Goal: Task Accomplishment & Management: Manage account settings

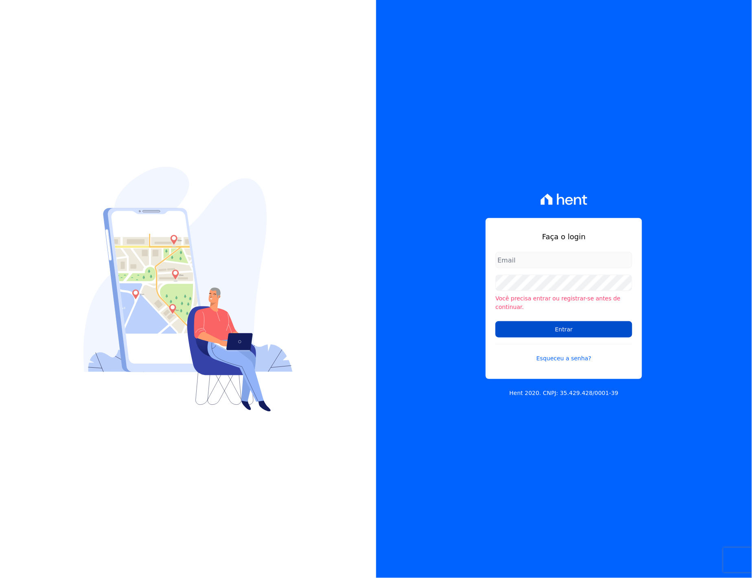
type input "[EMAIL_ADDRESS][PERSON_NAME][DOMAIN_NAME]"
click at [547, 327] on input "Entrar" at bounding box center [564, 329] width 137 height 16
click at [530, 328] on input "Entrar" at bounding box center [564, 329] width 137 height 16
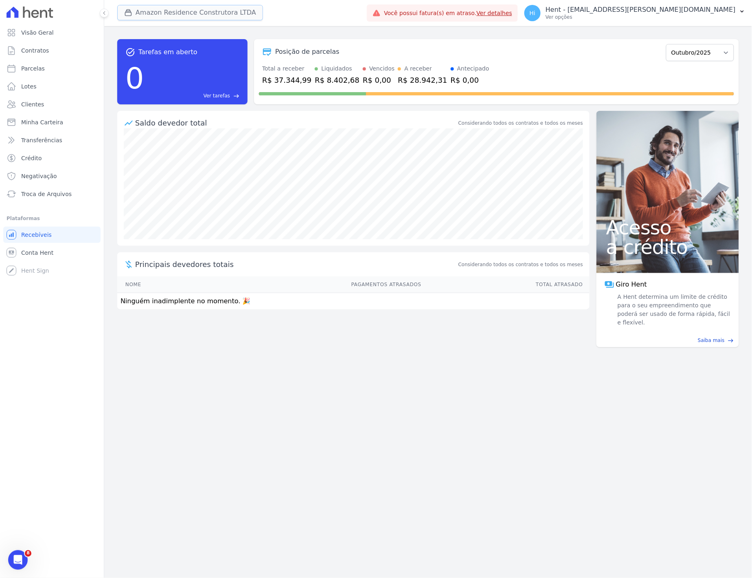
click at [197, 8] on button "Amazon Residence Construtora LTDA" at bounding box center [190, 12] width 146 height 15
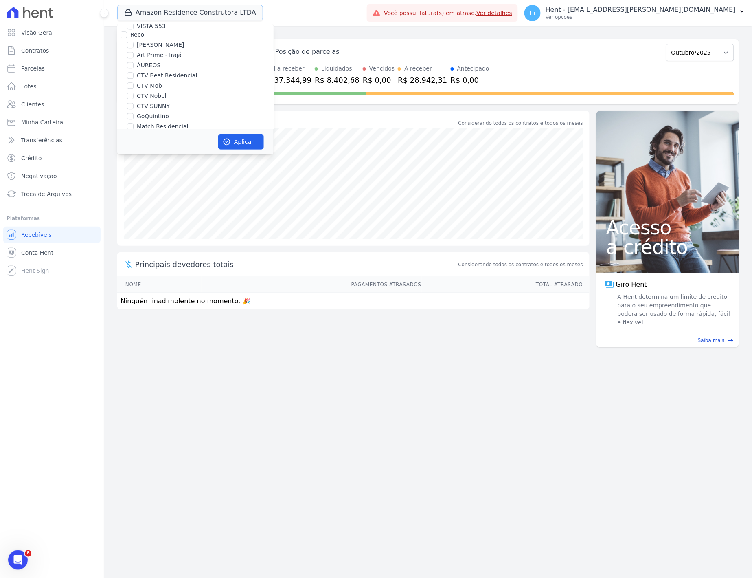
scroll to position [1584, 0]
click at [156, 217] on label "Amazon Residence Construtora LTDA" at bounding box center [190, 221] width 106 height 9
click at [134, 218] on input "Amazon Residence Construtora LTDA" at bounding box center [130, 221] width 7 height 7
checkbox input "false"
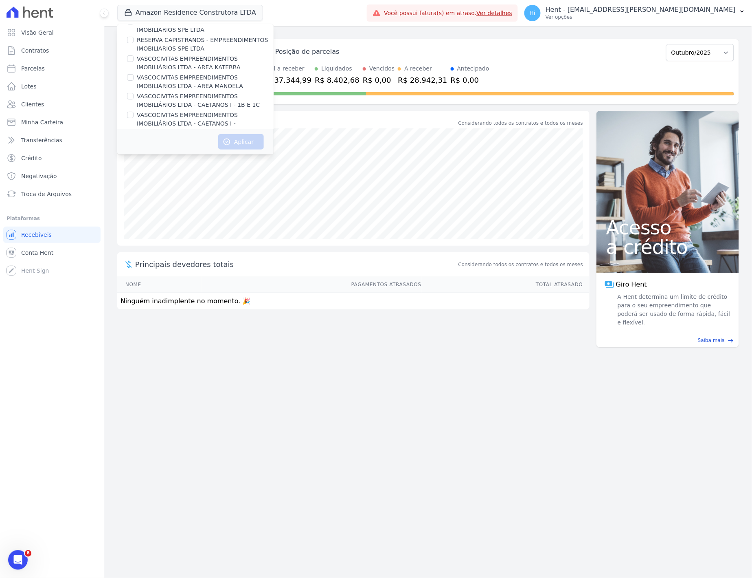
scroll to position [0, 0]
click at [172, 43] on label "ACACIAS EMPREENDIMENTOS IMOBILIARIOS SPE LTDA" at bounding box center [205, 49] width 137 height 17
click at [134, 43] on input "ACACIAS EMPREENDIMENTOS IMOBILIARIOS SPE LTDA" at bounding box center [130, 45] width 7 height 7
checkbox input "true"
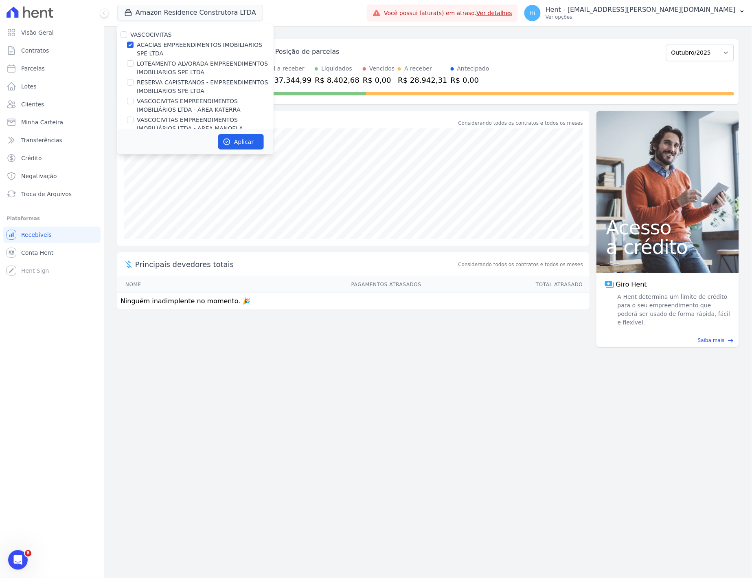
click at [165, 64] on label "LOTEAMENTO ALVORADA EMPREENDIMENTOS IMOBILIARIOS SPE LTDA" at bounding box center [205, 67] width 137 height 17
click at [134, 64] on input "LOTEAMENTO ALVORADA EMPREENDIMENTOS IMOBILIARIOS SPE LTDA" at bounding box center [130, 63] width 7 height 7
checkbox input "true"
click at [161, 84] on label "RESERVA CAPISTRANOS - EMPREENDIMENTOS IMOBILIARIOS SPE LTDA" at bounding box center [205, 86] width 137 height 17
click at [134, 84] on input "RESERVA CAPISTRANOS - EMPREENDIMENTOS IMOBILIARIOS SPE LTDA" at bounding box center [130, 82] width 7 height 7
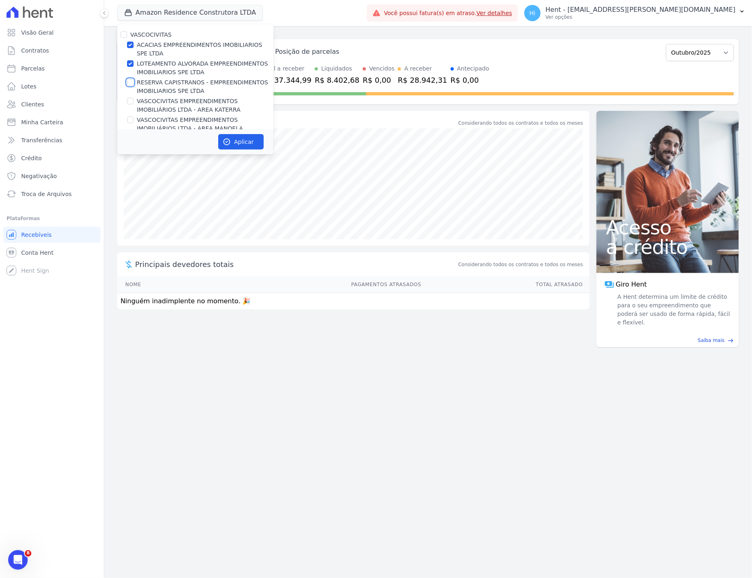
checkbox input "true"
click at [161, 102] on label "VASCOCIVITAS EMPREENDIMENTOS IMOBILIÁRIOS LTDA - AREA KATERRA" at bounding box center [205, 105] width 137 height 17
click at [134, 102] on input "VASCOCIVITAS EMPREENDIMENTOS IMOBILIÁRIOS LTDA - AREA KATERRA" at bounding box center [130, 101] width 7 height 7
checkbox input "true"
click at [158, 119] on label "VASCOCIVITAS EMPREENDIMENTOS IMOBILIÁRIOS LTDA - AREA MANOELA" at bounding box center [205, 124] width 137 height 17
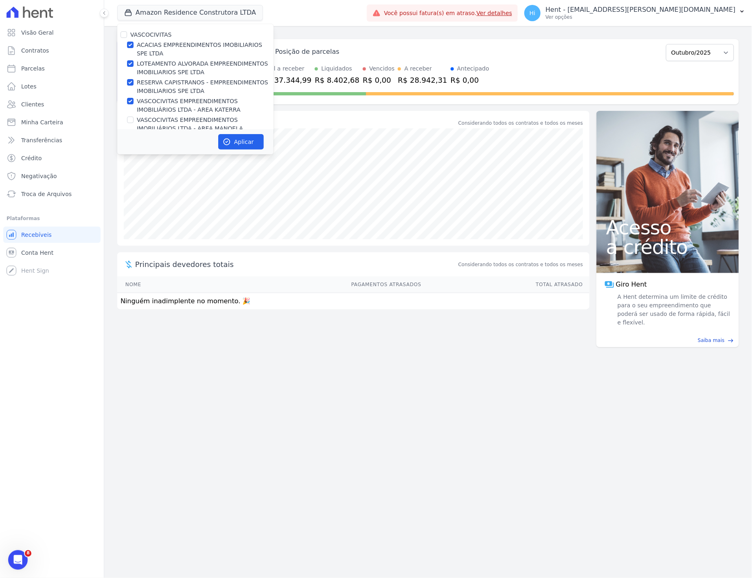
click at [134, 119] on input "VASCOCIVITAS EMPREENDIMENTOS IMOBILIÁRIOS LTDA - AREA MANOELA" at bounding box center [130, 120] width 7 height 7
checkbox input "true"
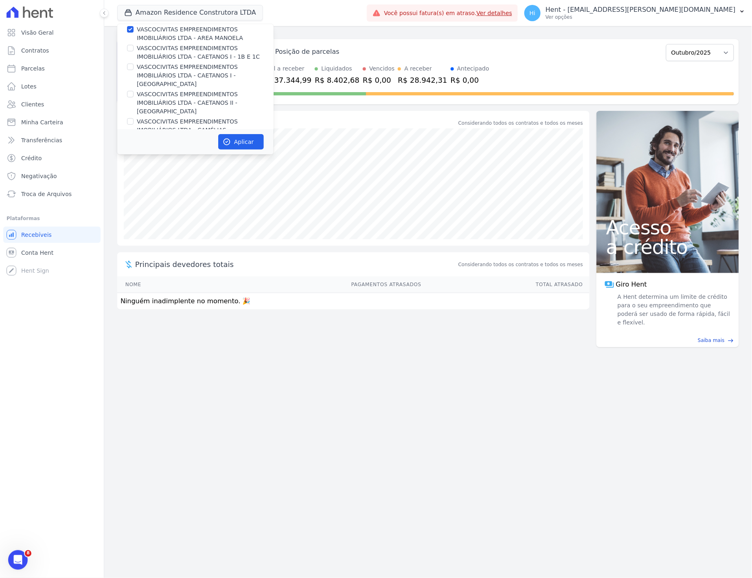
click at [156, 49] on label "VASCOCIVITAS EMPREENDIMENTOS IMOBILIÁRIOS LTDA - CAETANOS I - 1B E 1C" at bounding box center [205, 52] width 137 height 17
click at [134, 49] on input "VASCOCIVITAS EMPREENDIMENTOS IMOBILIÁRIOS LTDA - CAETANOS I - 1B E 1C" at bounding box center [130, 48] width 7 height 7
checkbox input "true"
click at [155, 66] on label "VASCOCIVITAS EMPREENDIMENTOS IMOBILIÁRIOS LTDA - CAETANOS I - [GEOGRAPHIC_DATA]" at bounding box center [205, 76] width 137 height 26
click at [134, 66] on input "VASCOCIVITAS EMPREENDIMENTOS IMOBILIÁRIOS LTDA - CAETANOS I - [GEOGRAPHIC_DATA]" at bounding box center [130, 67] width 7 height 7
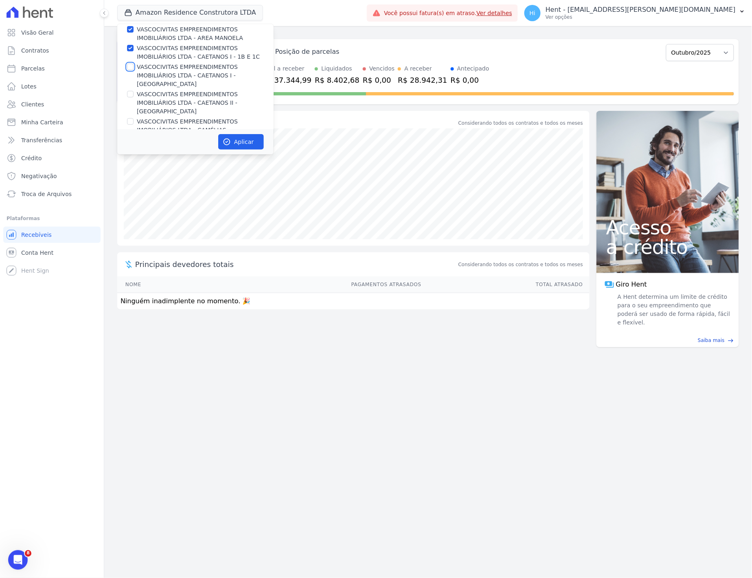
checkbox input "true"
click at [153, 90] on label "VASCOCIVITAS EMPREENDIMENTOS IMOBILIÁRIOS LTDA - CAETANOS II - [GEOGRAPHIC_DATA]" at bounding box center [205, 103] width 137 height 26
click at [134, 91] on input "VASCOCIVITAS EMPREENDIMENTOS IMOBILIÁRIOS LTDA - CAETANOS II - [GEOGRAPHIC_DATA]" at bounding box center [130, 94] width 7 height 7
checkbox input "true"
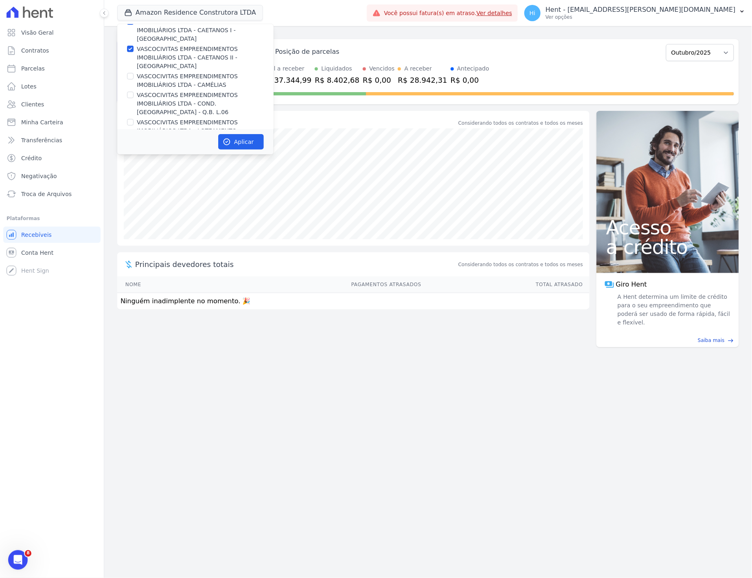
click at [170, 72] on label "VASCOCIVITAS EMPREENDIMENTOS IMOBILIÁRIOS LTDA - CAMÉLIAS" at bounding box center [205, 80] width 137 height 17
click at [134, 73] on input "VASCOCIVITAS EMPREENDIMENTOS IMOBILIÁRIOS LTDA - CAMÉLIAS" at bounding box center [130, 76] width 7 height 7
checkbox input "true"
click at [163, 91] on label "VASCOCIVITAS EMPREENDIMENTOS IMOBILIÁRIOS LTDA - COND. [GEOGRAPHIC_DATA] - Q.B.…" at bounding box center [205, 104] width 137 height 26
click at [134, 92] on input "VASCOCIVITAS EMPREENDIMENTOS IMOBILIÁRIOS LTDA - COND. [GEOGRAPHIC_DATA] - Q.B.…" at bounding box center [130, 95] width 7 height 7
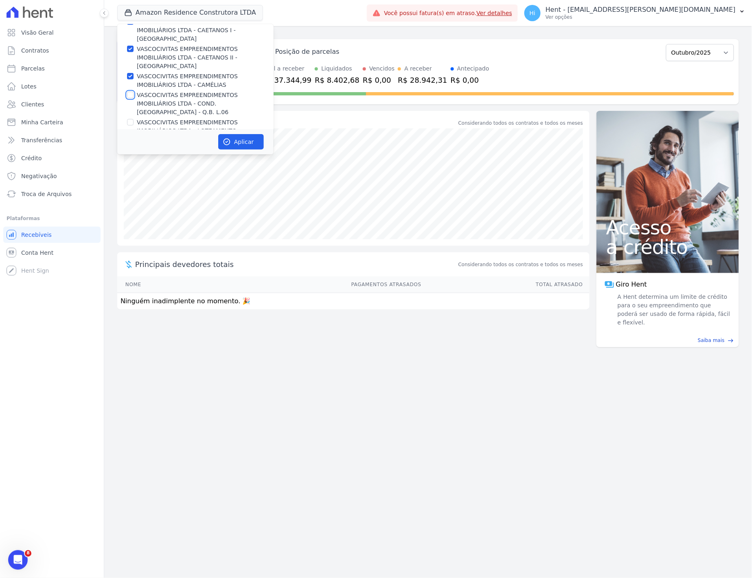
checkbox input "true"
click at [243, 143] on button "Aplicar" at bounding box center [241, 141] width 46 height 15
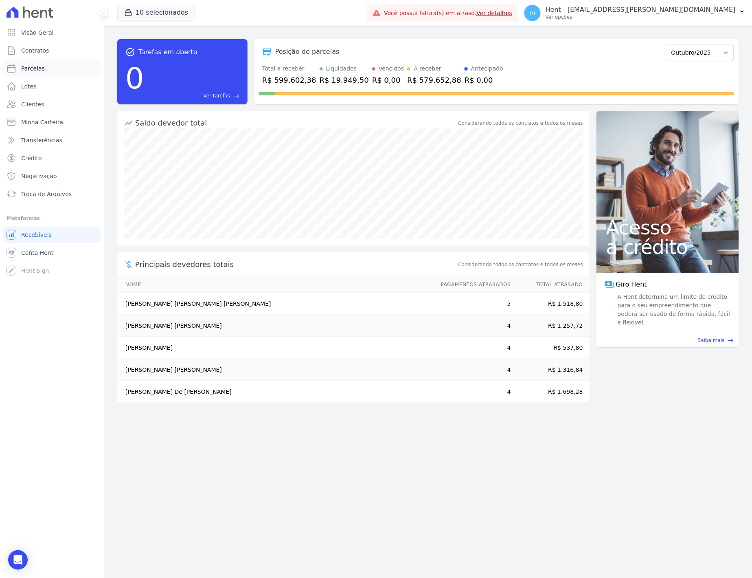
click at [41, 68] on span "Parcelas" at bounding box center [33, 68] width 24 height 8
select select
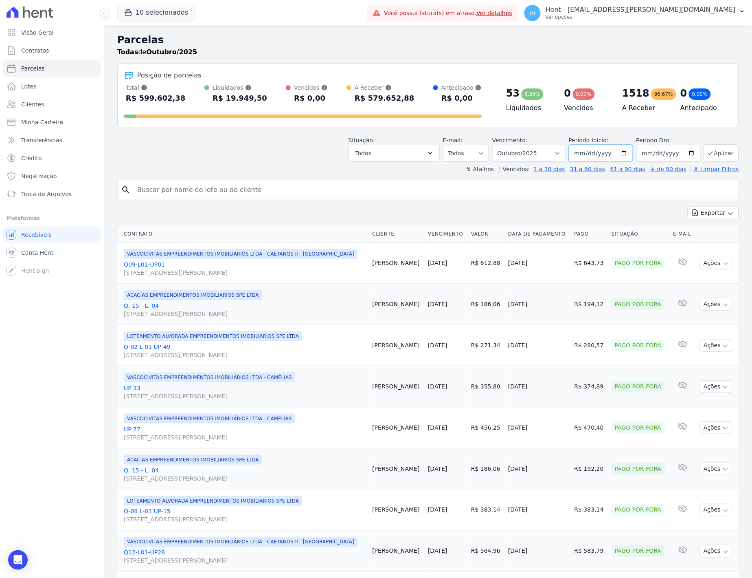
click at [600, 153] on input "[DATE]" at bounding box center [601, 153] width 64 height 17
type input "[DATE]"
type input "2010-01-01"
type input "2035-12-31"
click at [715, 151] on button "Aplicar" at bounding box center [721, 153] width 35 height 18
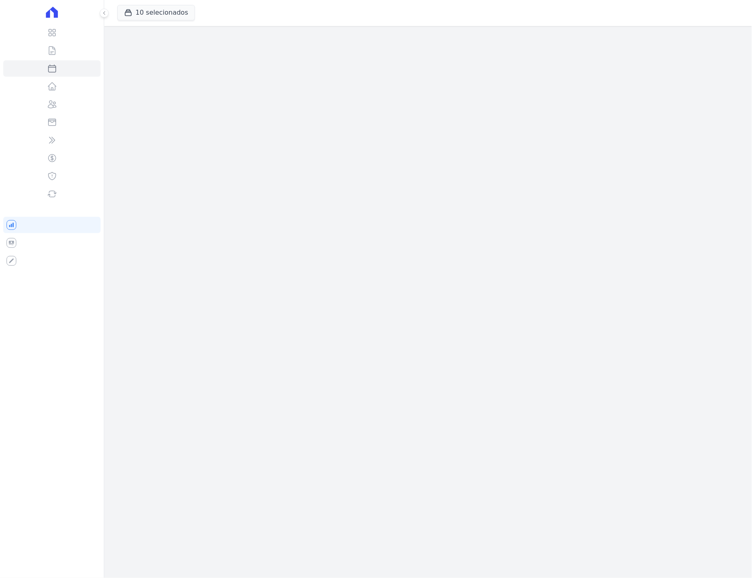
select select
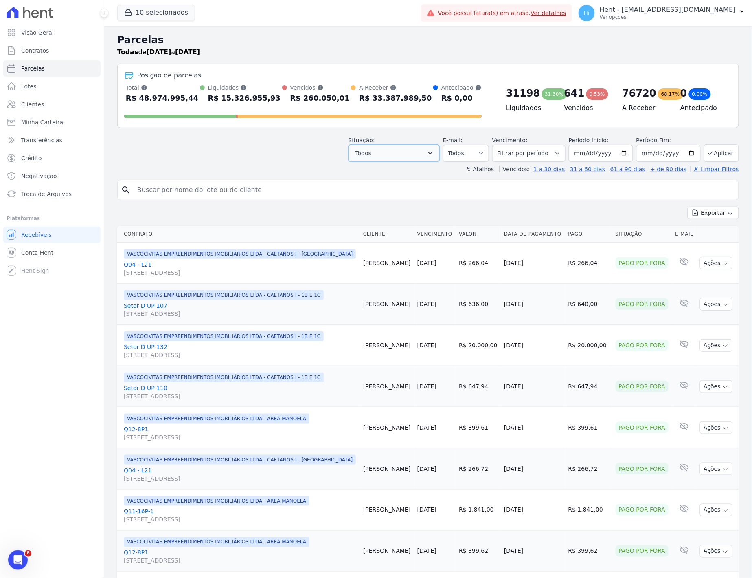
click at [430, 152] on button "Todos" at bounding box center [394, 153] width 91 height 17
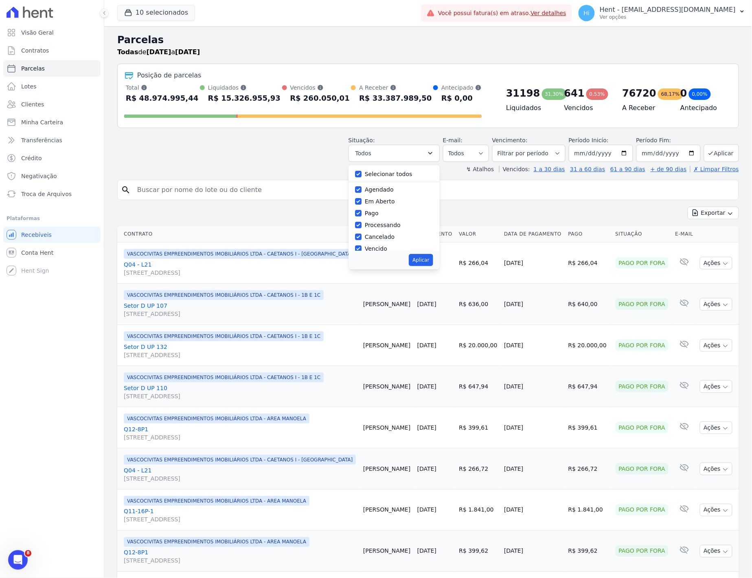
click at [381, 238] on label "Cancelado" at bounding box center [380, 236] width 30 height 7
click at [362, 238] on input "Cancelado" at bounding box center [358, 236] width 7 height 7
checkbox input "false"
click at [424, 257] on button "Aplicar" at bounding box center [421, 260] width 24 height 12
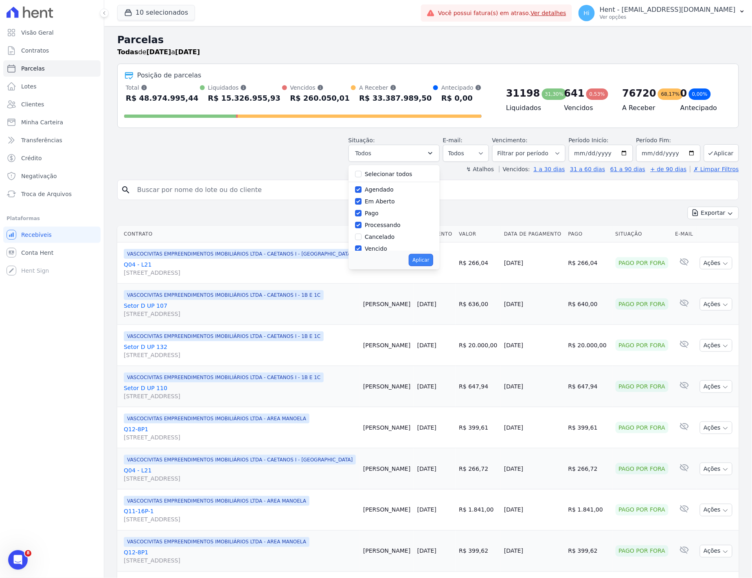
select select "scheduled"
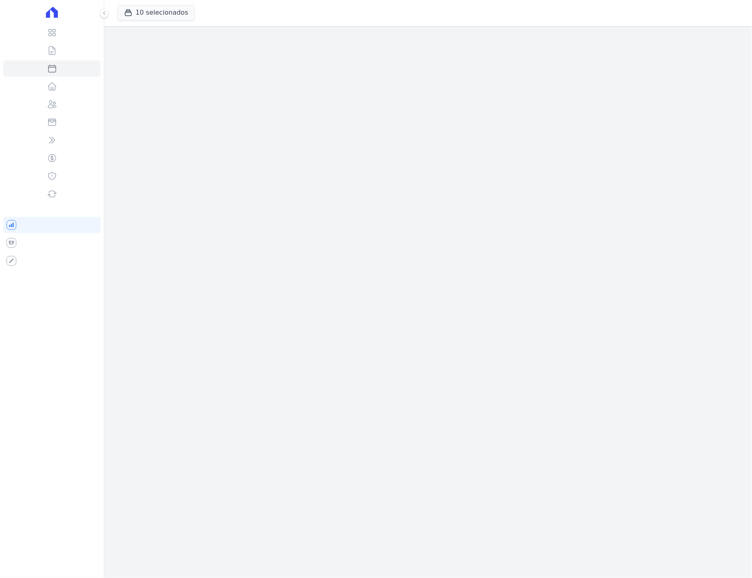
select select
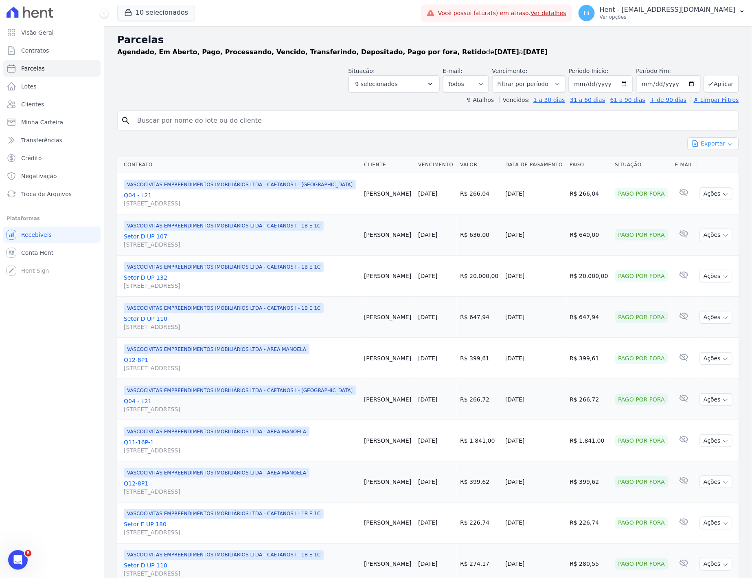
click at [706, 144] on button "Exportar" at bounding box center [713, 143] width 51 height 13
click at [715, 177] on span "Exportar CSV" at bounding box center [712, 177] width 43 height 8
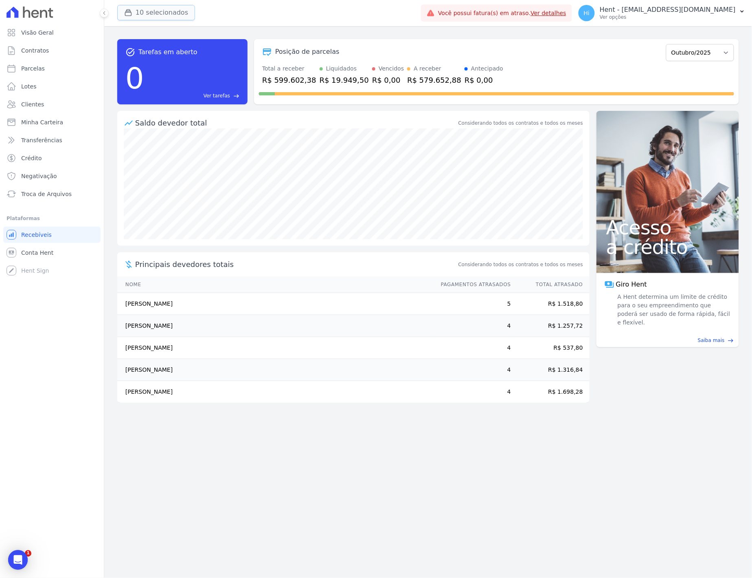
click at [151, 15] on button "10 selecionados" at bounding box center [156, 12] width 78 height 15
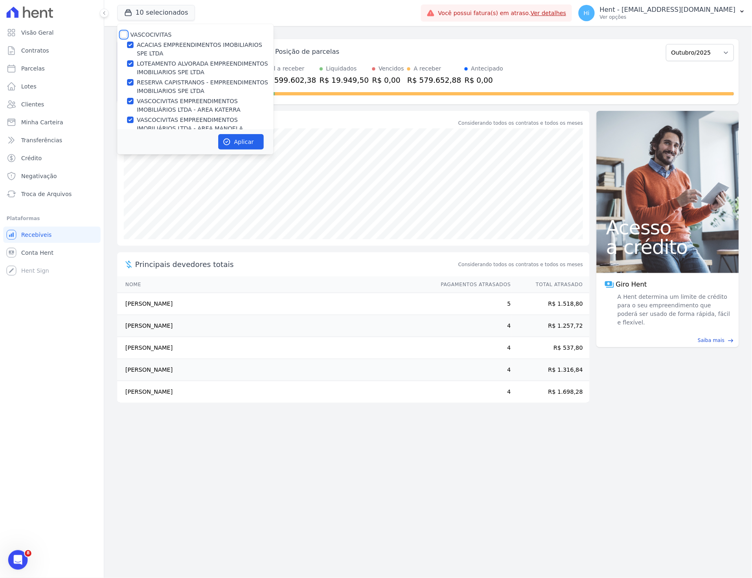
click at [125, 34] on input "VASCOCIVITAS" at bounding box center [124, 34] width 7 height 7
checkbox input "true"
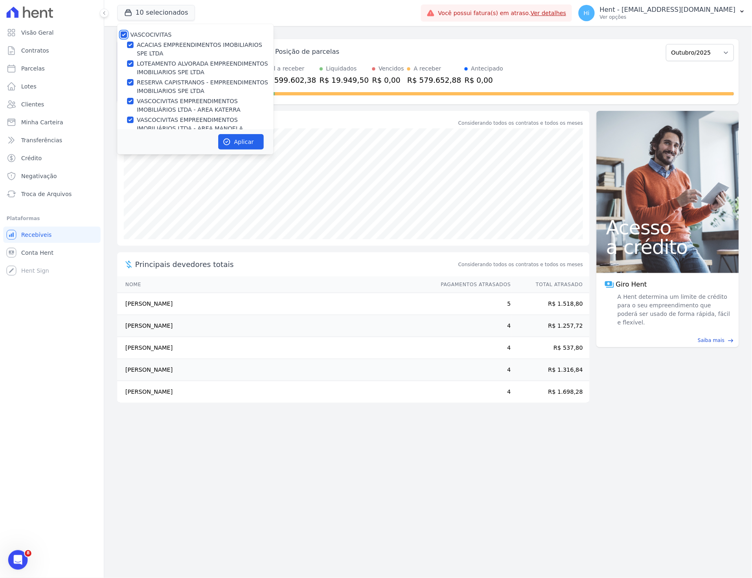
checkbox input "true"
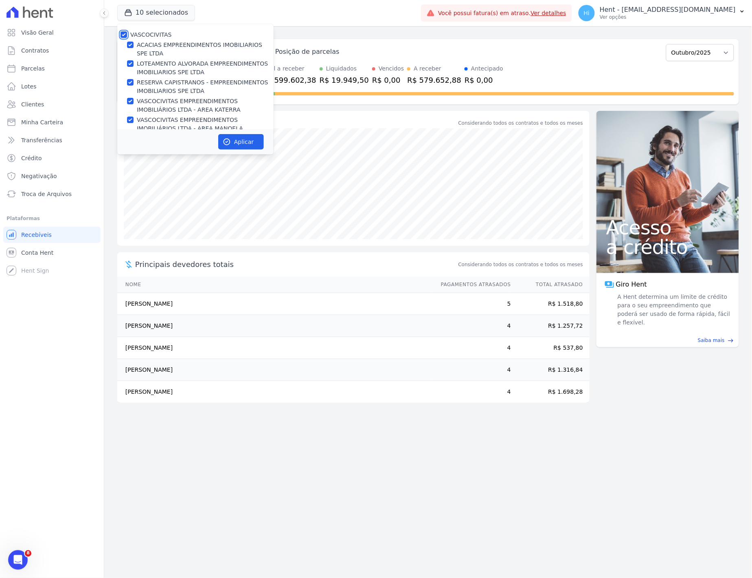
checkbox input "true"
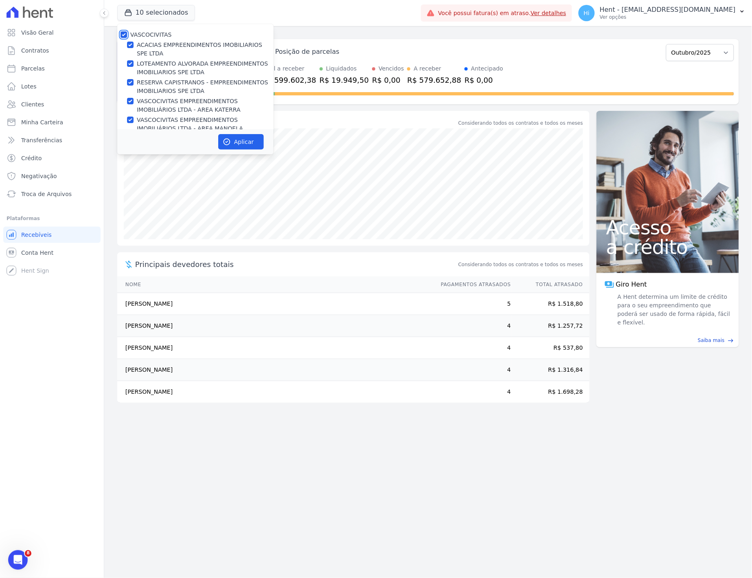
checkbox input "true"
click at [125, 34] on input "VASCOCIVITAS" at bounding box center [124, 34] width 7 height 7
checkbox input "false"
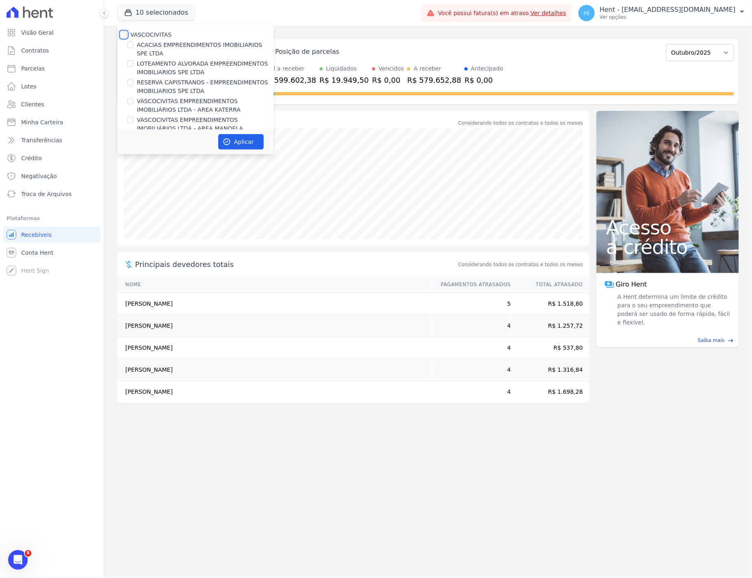
checkbox input "false"
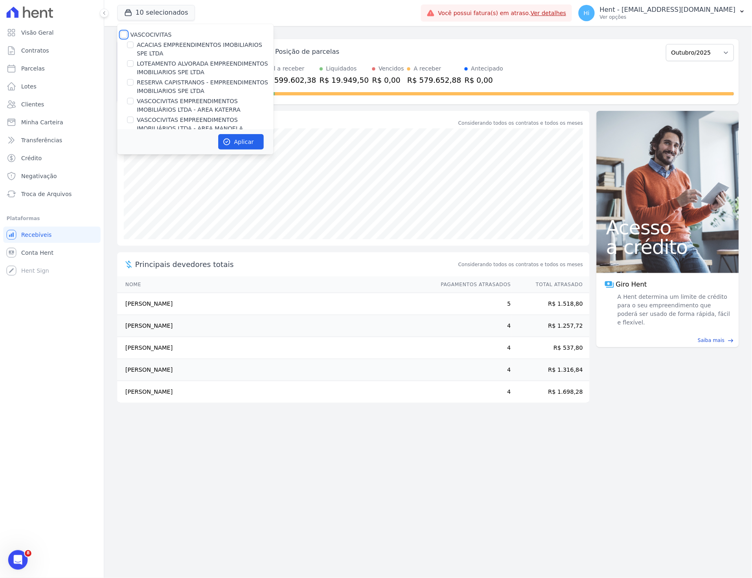
checkbox input "false"
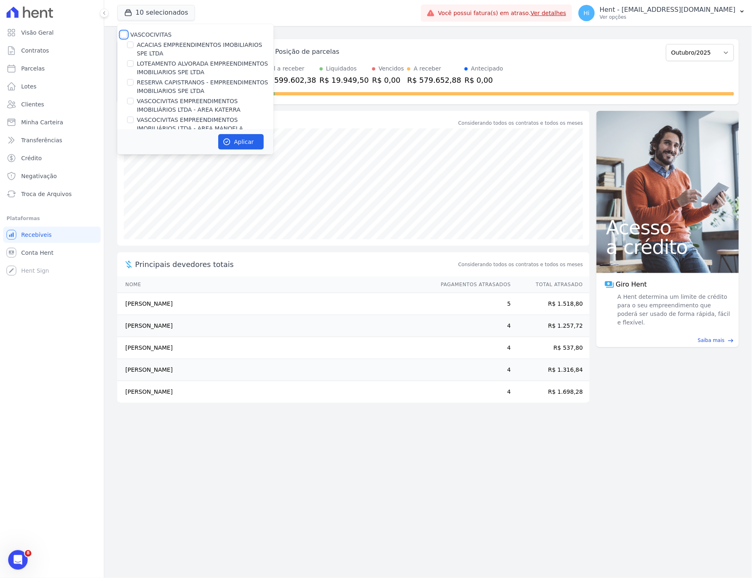
checkbox input "false"
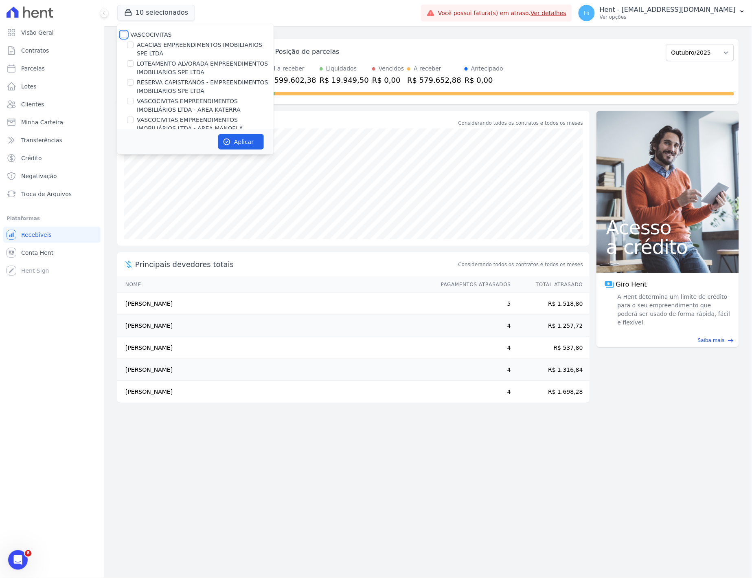
checkbox input "false"
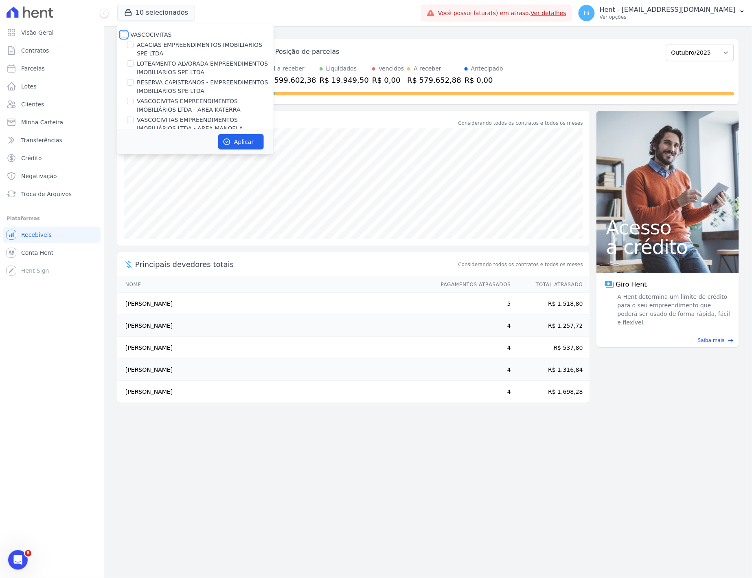
checkbox input "false"
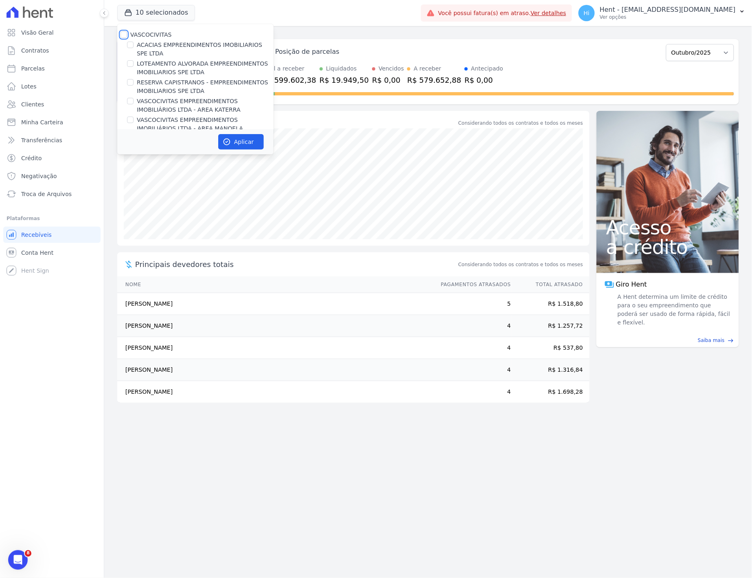
checkbox input "false"
click at [129, 44] on input "ACACIAS EMPREENDIMENTOS IMOBILIARIOS SPE LTDA" at bounding box center [130, 45] width 7 height 7
checkbox input "true"
click at [131, 64] on input "LOTEAMENTO ALVORADA EMPREENDIMENTOS IMOBILIARIOS SPE LTDA" at bounding box center [130, 63] width 7 height 7
checkbox input "true"
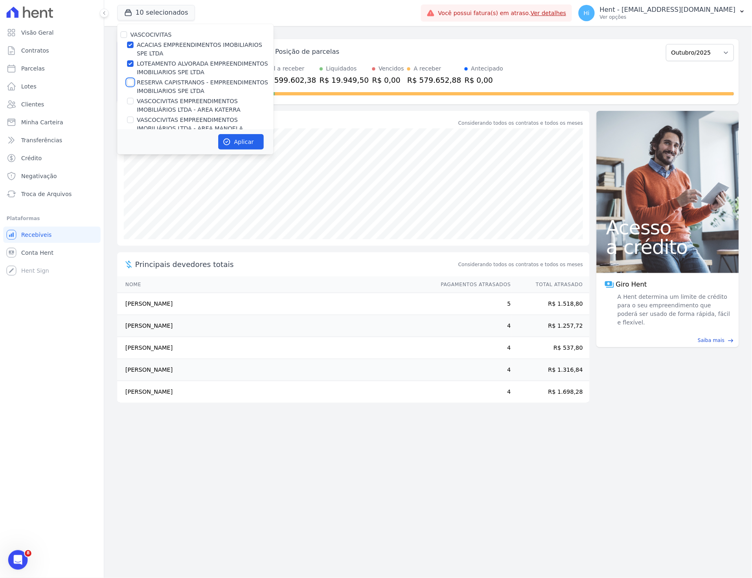
click at [131, 82] on input "RESERVA CAPISTRANOS - EMPREENDIMENTOS IMOBILIARIOS SPE LTDA" at bounding box center [130, 82] width 7 height 7
checkbox input "true"
click at [130, 100] on input "VASCOCIVITAS EMPREENDIMENTOS IMOBILIÁRIOS LTDA - AREA KATERRA" at bounding box center [130, 101] width 7 height 7
checkbox input "true"
click at [132, 121] on input "VASCOCIVITAS EMPREENDIMENTOS IMOBILIÁRIOS LTDA - AREA MANOELA" at bounding box center [130, 120] width 7 height 7
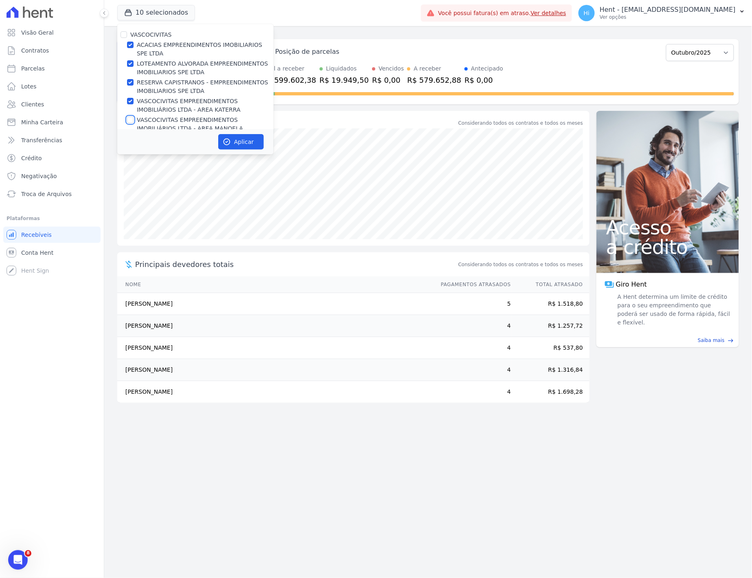
checkbox input "true"
click at [230, 141] on icon "button" at bounding box center [227, 142] width 8 height 8
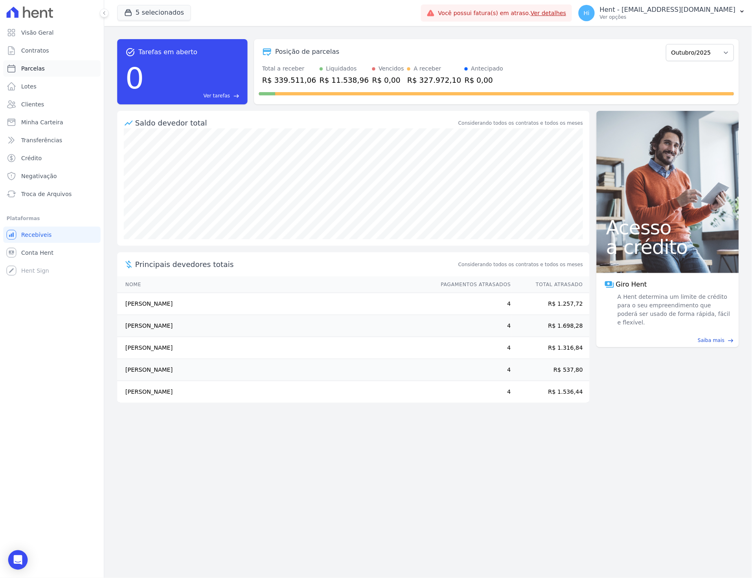
click at [37, 68] on span "Parcelas" at bounding box center [33, 68] width 24 height 8
select select
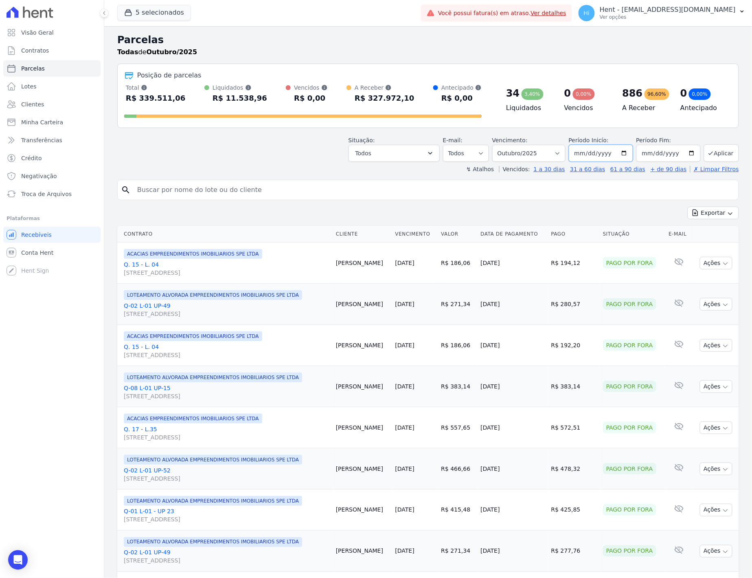
click at [602, 155] on input "[DATE]" at bounding box center [601, 153] width 64 height 17
type input "2010-01-01"
click at [675, 153] on input "[DATE]" at bounding box center [669, 153] width 64 height 17
type input "2035-12-31"
click at [720, 151] on button "Aplicar" at bounding box center [721, 153] width 35 height 18
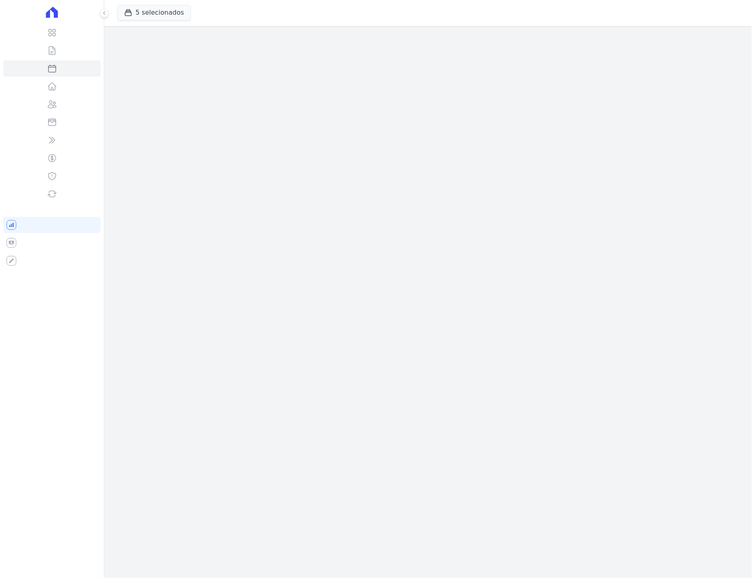
select select
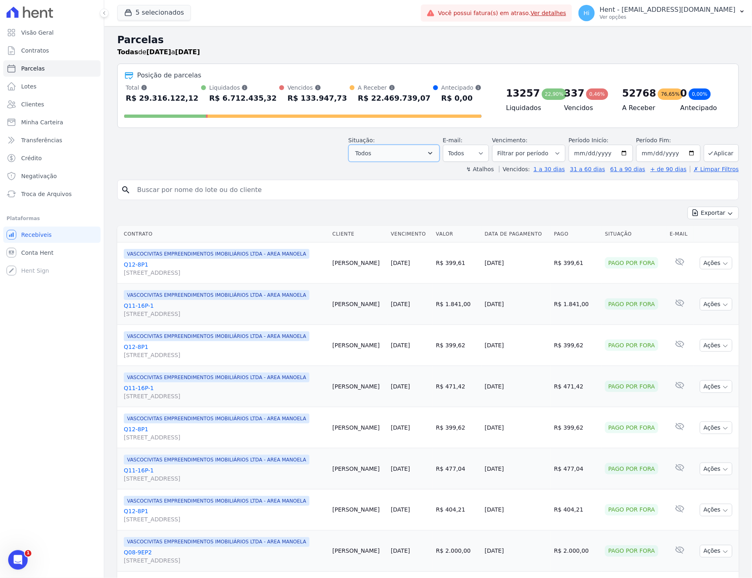
click at [428, 154] on button "Todos" at bounding box center [394, 153] width 91 height 17
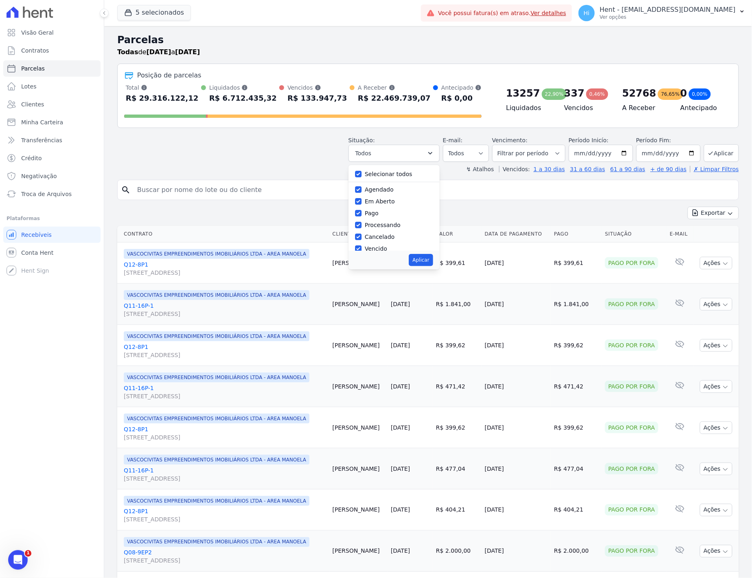
click at [381, 237] on label "Cancelado" at bounding box center [380, 236] width 30 height 7
click at [362, 237] on input "Cancelado" at bounding box center [358, 236] width 7 height 7
checkbox input "false"
click at [424, 262] on button "Aplicar" at bounding box center [421, 260] width 24 height 12
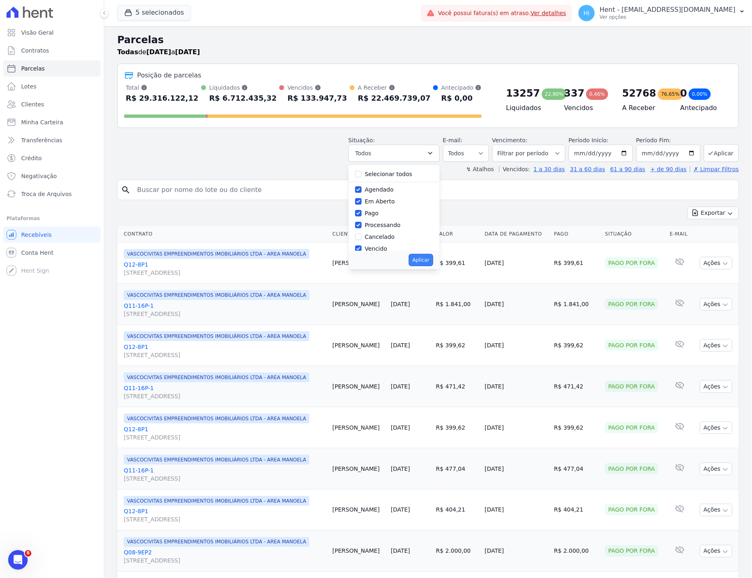
select select "scheduled"
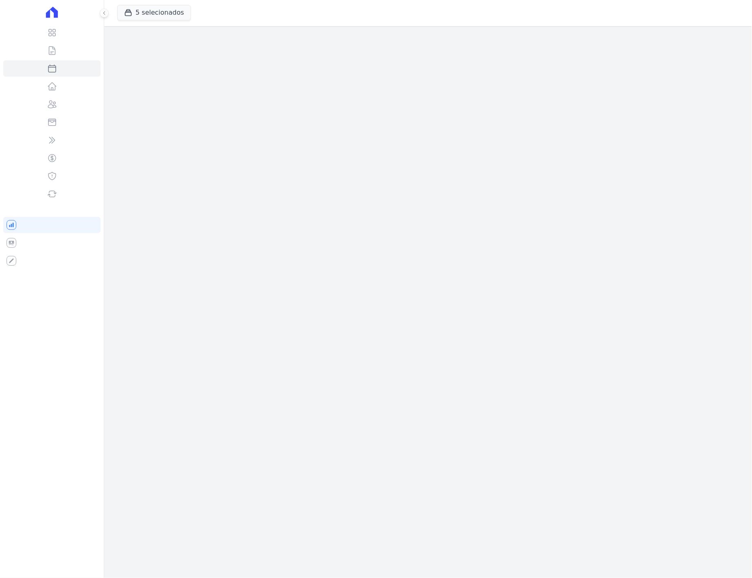
select select
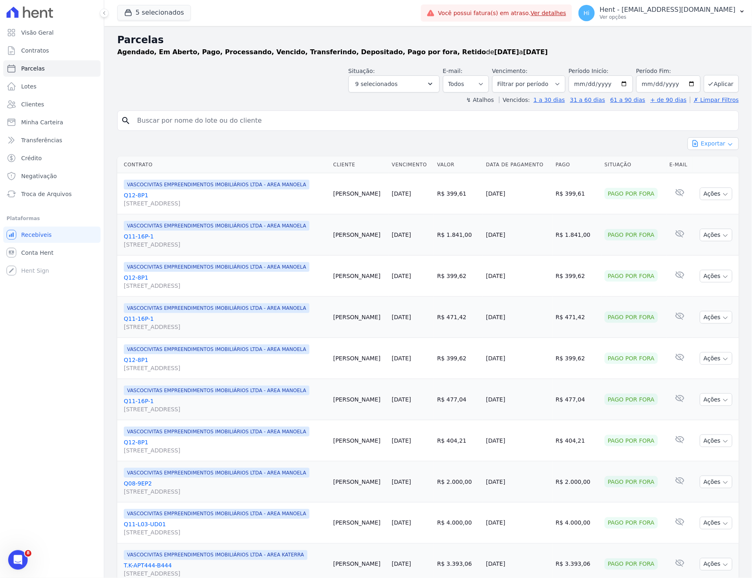
click at [718, 141] on button "Exportar" at bounding box center [713, 143] width 51 height 13
click at [715, 174] on span "Exportar CSV" at bounding box center [712, 177] width 43 height 8
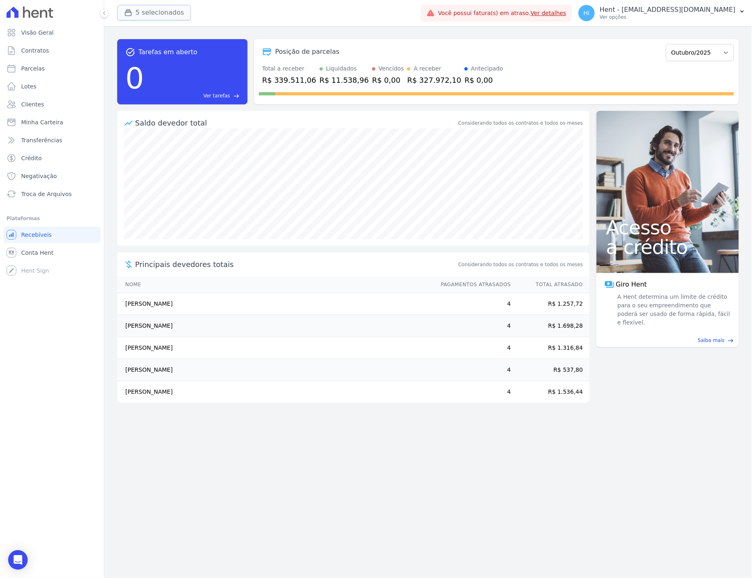
click at [147, 13] on button "5 selecionados" at bounding box center [154, 12] width 74 height 15
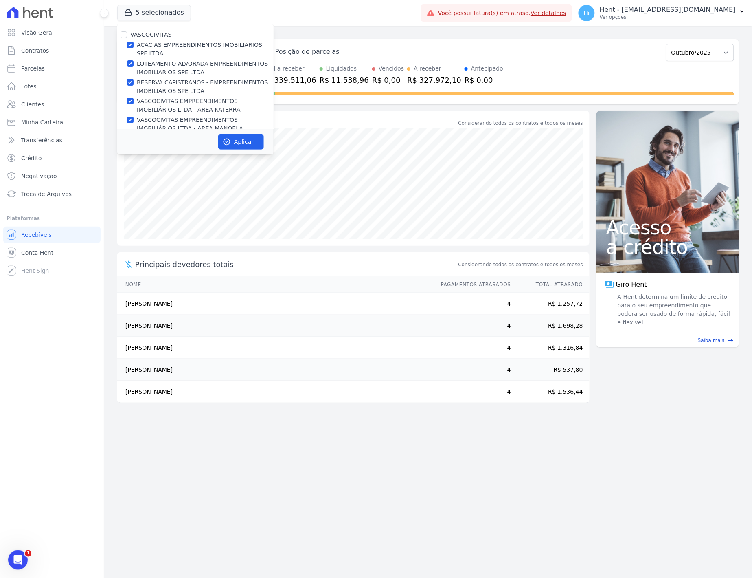
click at [147, 46] on label "ACACIAS EMPREENDIMENTOS IMOBILIARIOS SPE LTDA" at bounding box center [205, 49] width 137 height 17
click at [134, 46] on input "ACACIAS EMPREENDIMENTOS IMOBILIARIOS SPE LTDA" at bounding box center [130, 45] width 7 height 7
checkbox input "false"
click at [150, 61] on label "LOTEAMENTO ALVORADA EMPREENDIMENTOS IMOBILIARIOS SPE LTDA" at bounding box center [205, 67] width 137 height 17
click at [134, 61] on input "LOTEAMENTO ALVORADA EMPREENDIMENTOS IMOBILIARIOS SPE LTDA" at bounding box center [130, 63] width 7 height 7
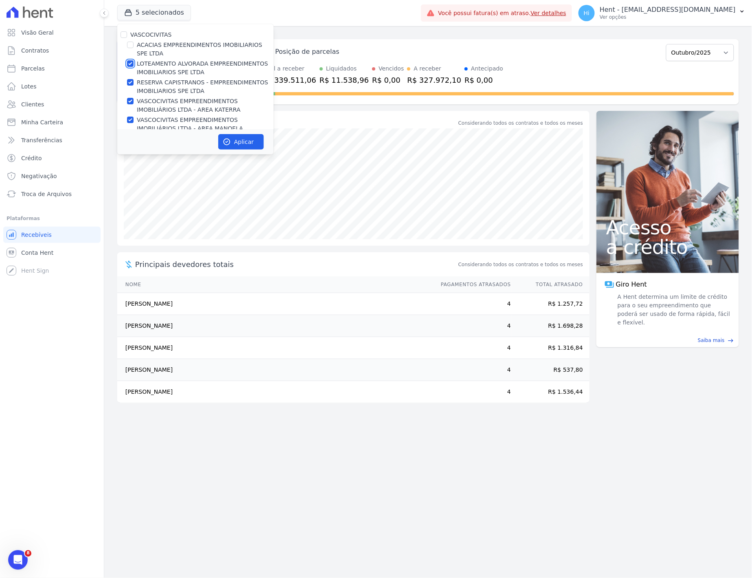
checkbox input "false"
drag, startPoint x: 150, startPoint y: 78, endPoint x: 148, endPoint y: 90, distance: 12.3
click at [150, 80] on label "RESERVA CAPISTRANOS - EMPREENDIMENTOS IMOBILIARIOS SPE LTDA" at bounding box center [205, 86] width 137 height 17
click at [134, 80] on input "RESERVA CAPISTRANOS - EMPREENDIMENTOS IMOBILIARIOS SPE LTDA" at bounding box center [130, 82] width 7 height 7
checkbox input "false"
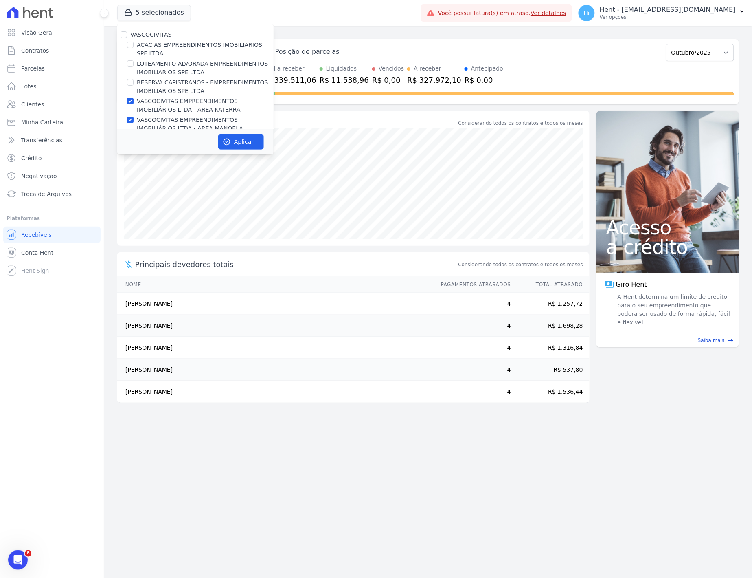
click at [144, 103] on label "VASCOCIVITAS EMPREENDIMENTOS IMOBILIÁRIOS LTDA - AREA KATERRA" at bounding box center [205, 105] width 137 height 17
click at [134, 103] on input "VASCOCIVITAS EMPREENDIMENTOS IMOBILIÁRIOS LTDA - AREA KATERRA" at bounding box center [130, 101] width 7 height 7
checkbox input "false"
drag, startPoint x: 145, startPoint y: 118, endPoint x: 145, endPoint y: 108, distance: 9.8
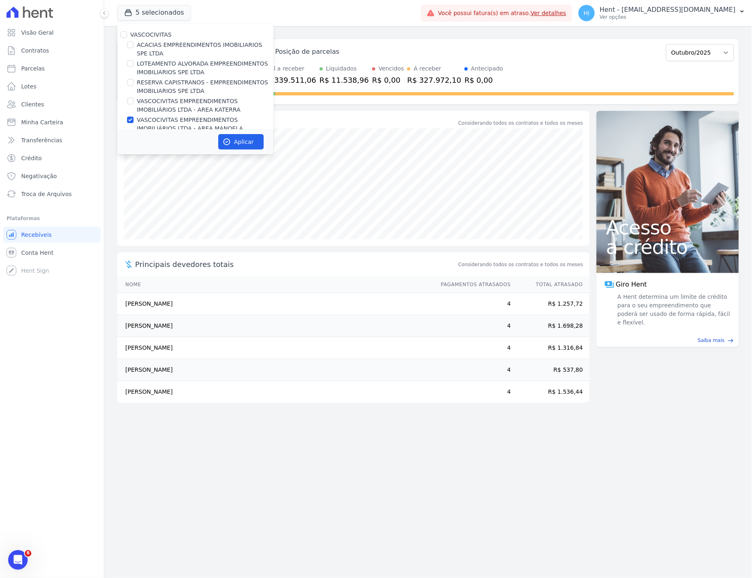
click at [145, 119] on label "VASCOCIVITAS EMPREENDIMENTOS IMOBILIÁRIOS LTDA - AREA MANOELA" at bounding box center [205, 124] width 137 height 17
click at [134, 119] on input "VASCOCIVITAS EMPREENDIMENTOS IMOBILIÁRIOS LTDA - AREA MANOELA" at bounding box center [130, 120] width 7 height 7
checkbox input "false"
click at [132, 46] on input "ACACIAS EMPREENDIMENTOS IMOBILIARIOS SPE LTDA" at bounding box center [130, 45] width 7 height 7
checkbox input "true"
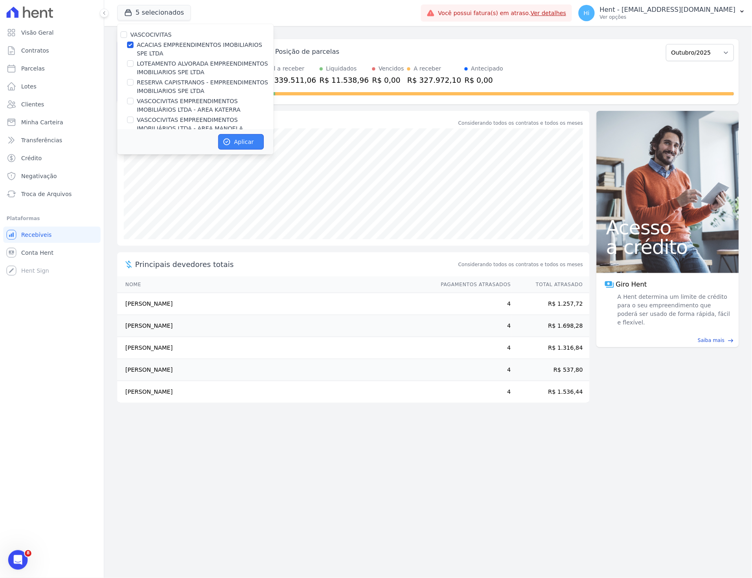
click at [238, 140] on button "Aplicar" at bounding box center [241, 141] width 46 height 15
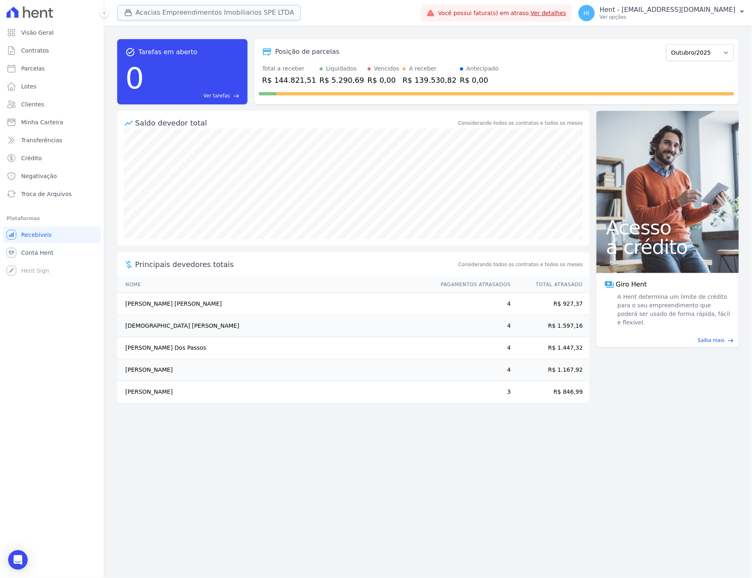
click at [156, 11] on button "Acacias Empreendimentos Imobiliarios SPE LTDA" at bounding box center [209, 12] width 184 height 15
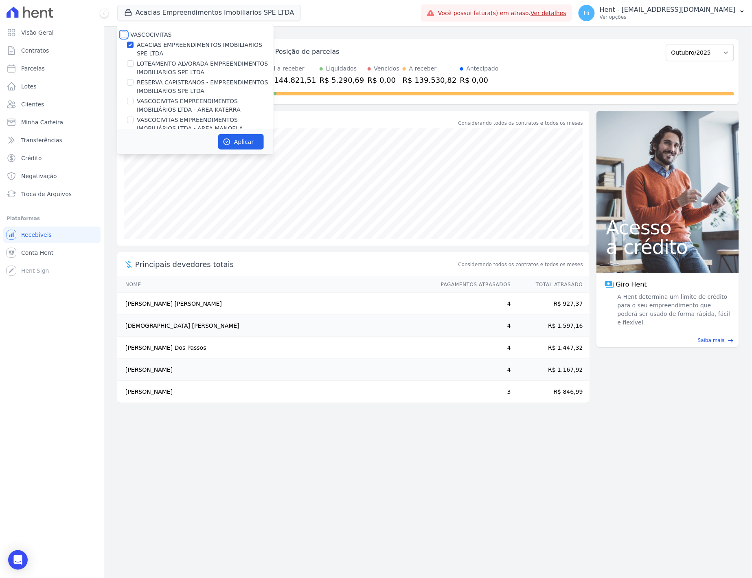
click at [123, 35] on input "VASCOCIVITAS" at bounding box center [124, 34] width 7 height 7
checkbox input "true"
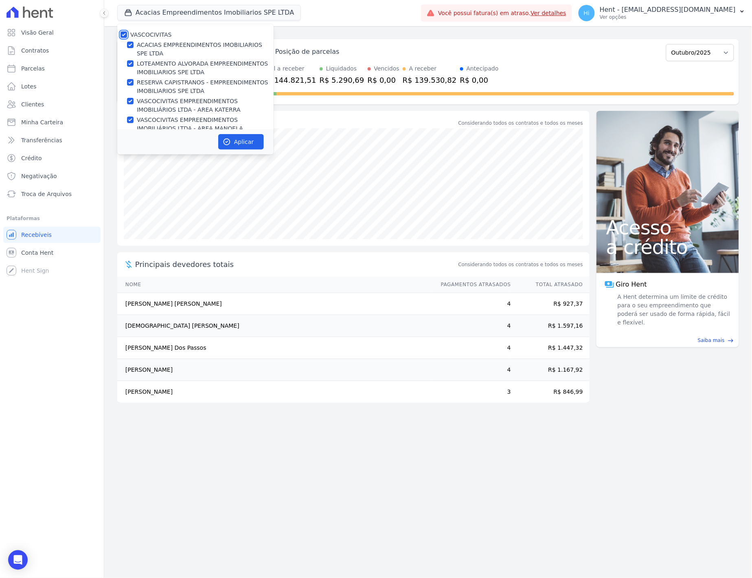
checkbox input "true"
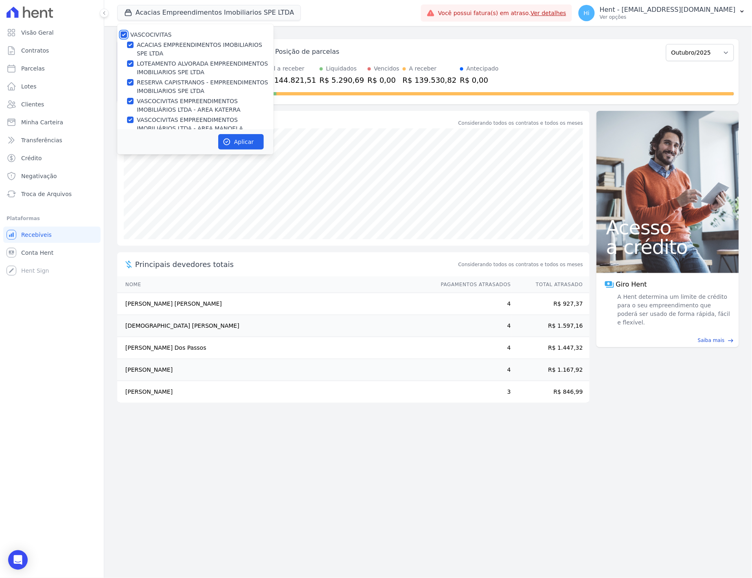
checkbox input "true"
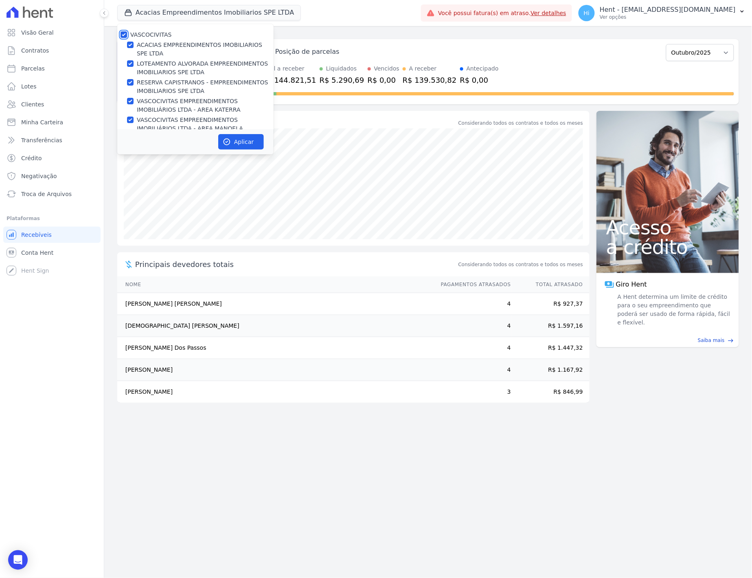
checkbox input "true"
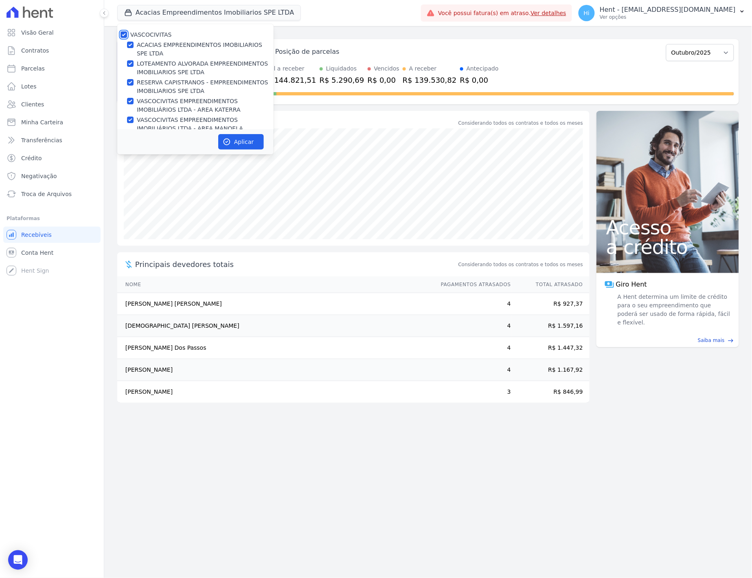
checkbox input "true"
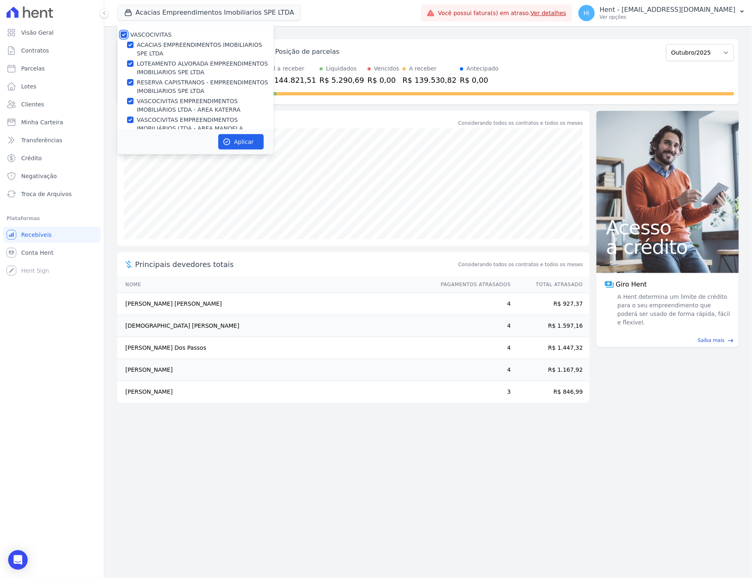
checkbox input "true"
click at [231, 143] on button "Aplicar" at bounding box center [241, 141] width 46 height 15
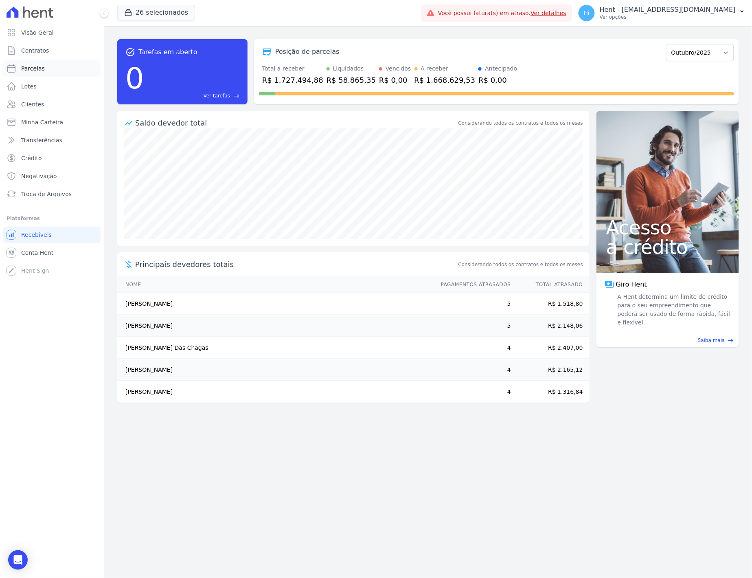
click at [42, 70] on span "Parcelas" at bounding box center [33, 68] width 24 height 8
select select
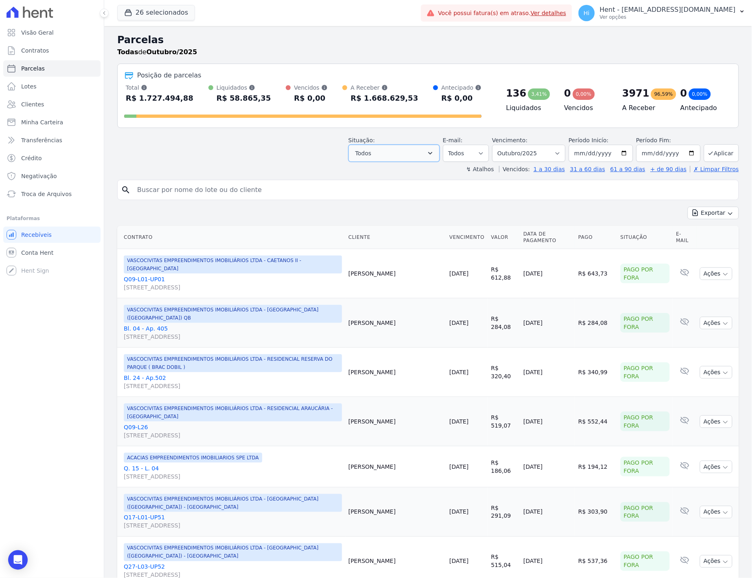
click at [435, 155] on icon "button" at bounding box center [431, 153] width 8 height 8
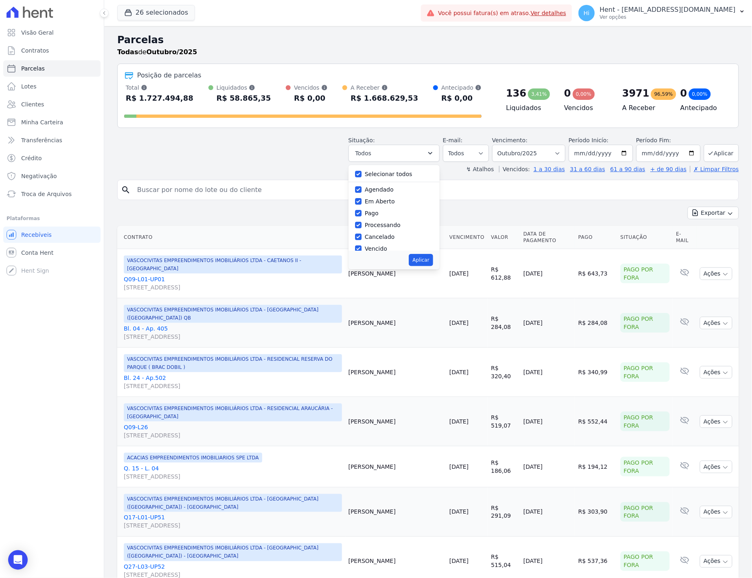
click at [385, 174] on label "Selecionar todos" at bounding box center [389, 174] width 48 height 7
click at [362, 174] on input "Selecionar todos" at bounding box center [358, 174] width 7 height 7
checkbox input "false"
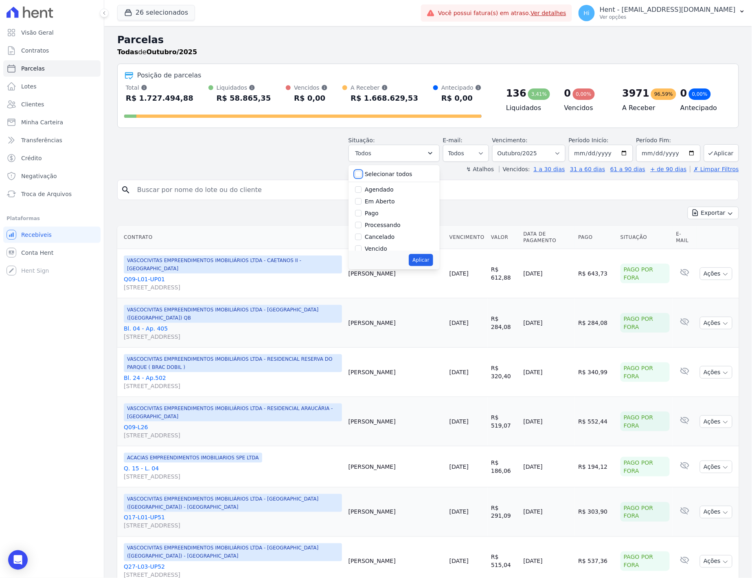
checkbox input "false"
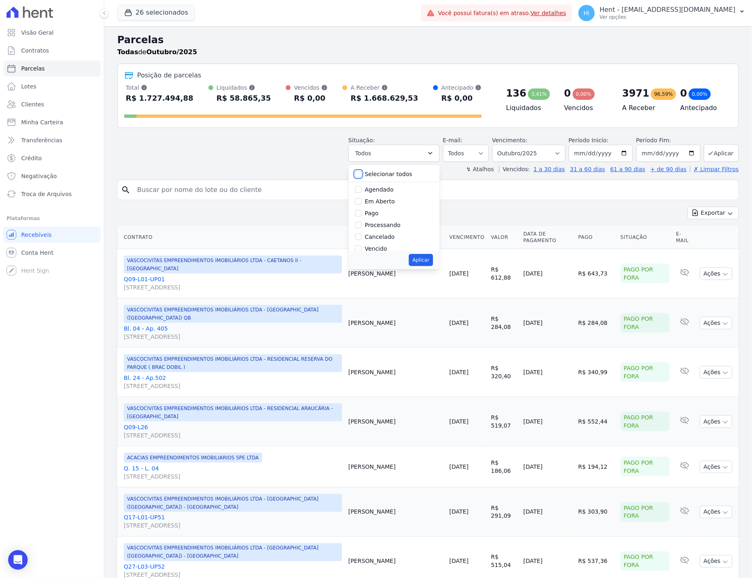
checkbox input "false"
click at [378, 214] on label "Pago" at bounding box center [372, 213] width 14 height 7
click at [362, 214] on input "Pago" at bounding box center [358, 213] width 7 height 7
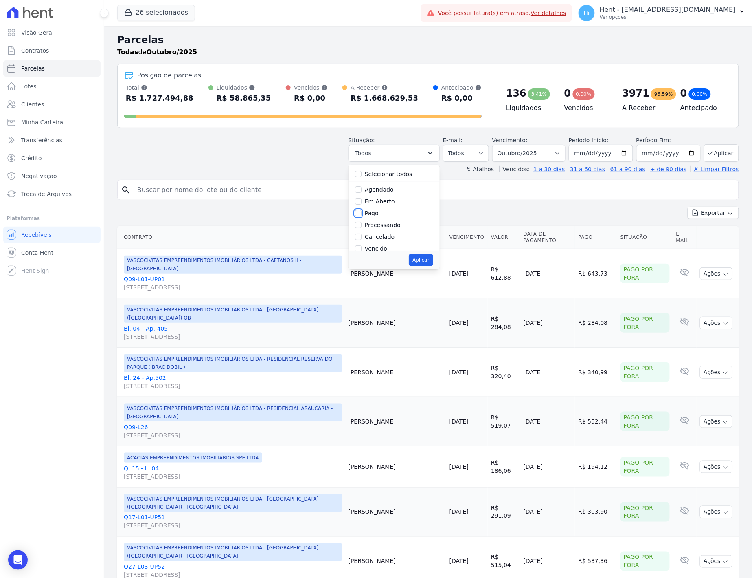
checkbox input "true"
click at [424, 258] on button "Aplicar" at bounding box center [421, 260] width 24 height 12
select select "paid"
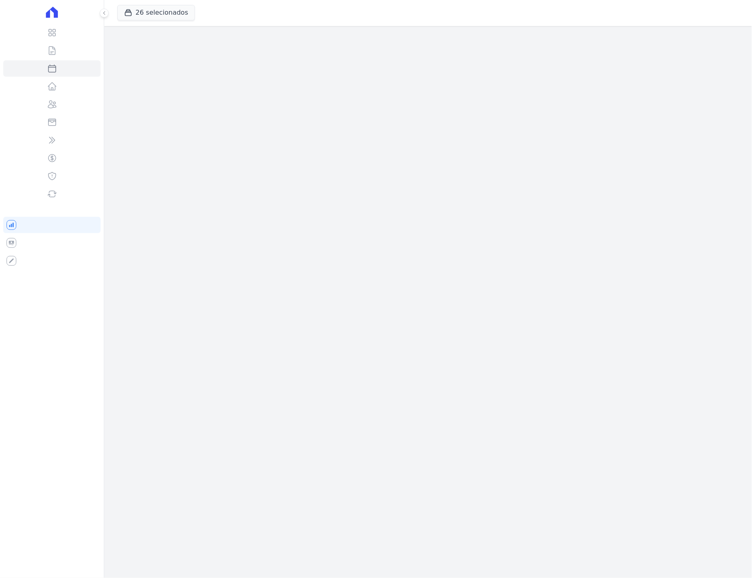
select select
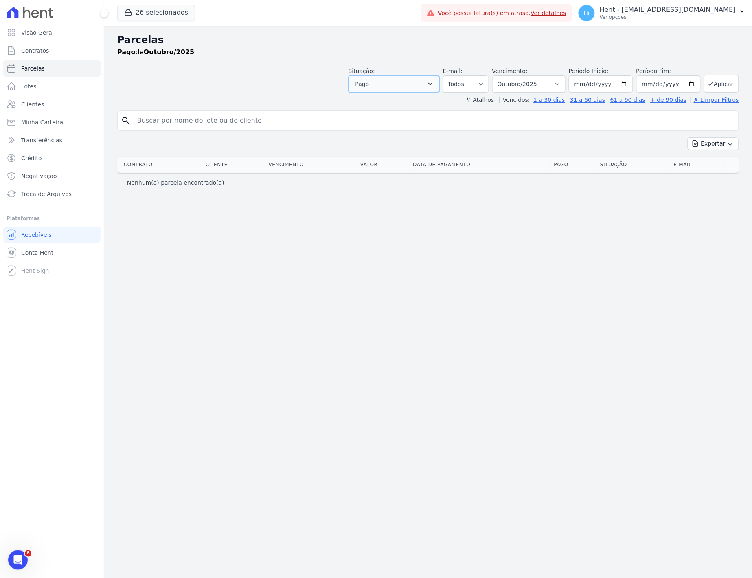
click at [435, 82] on icon "button" at bounding box center [431, 84] width 8 height 8
click at [379, 143] on label "Pago" at bounding box center [372, 144] width 14 height 7
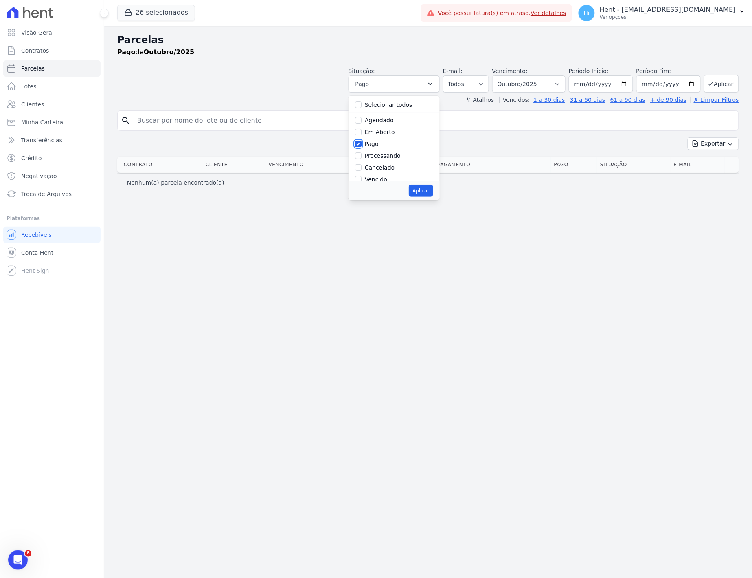
click at [362, 143] on input "Pago" at bounding box center [358, 144] width 7 height 7
checkbox input "false"
click at [398, 159] on label "Pago por fora" at bounding box center [384, 160] width 38 height 7
click at [362, 159] on input "Pago por fora" at bounding box center [358, 160] width 7 height 7
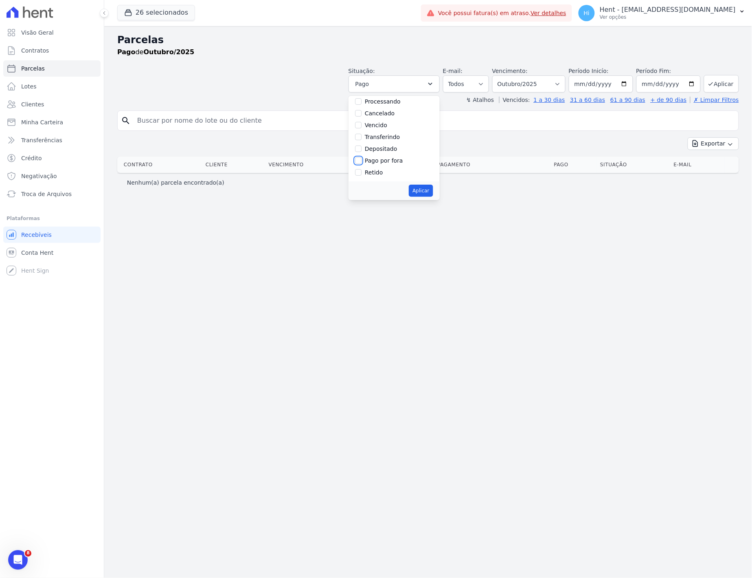
checkbox input "true"
click at [430, 191] on button "Aplicar" at bounding box center [421, 191] width 24 height 12
select select "paid_externally"
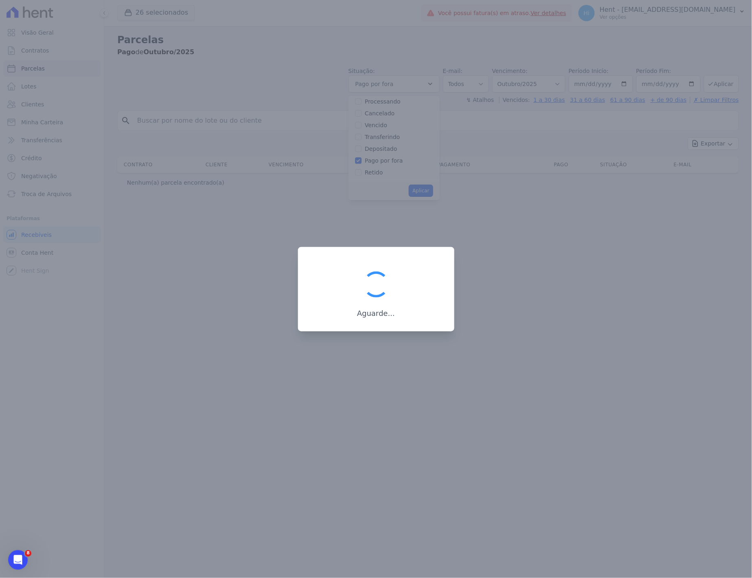
scroll to position [44, 0]
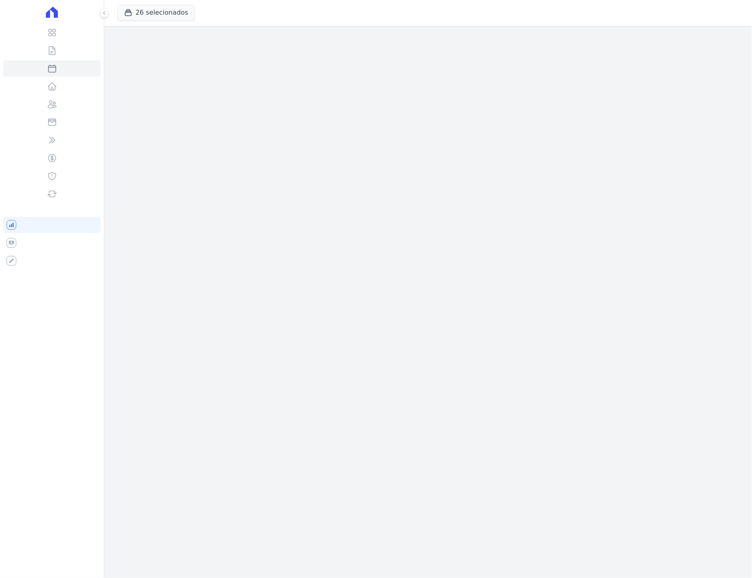
select select
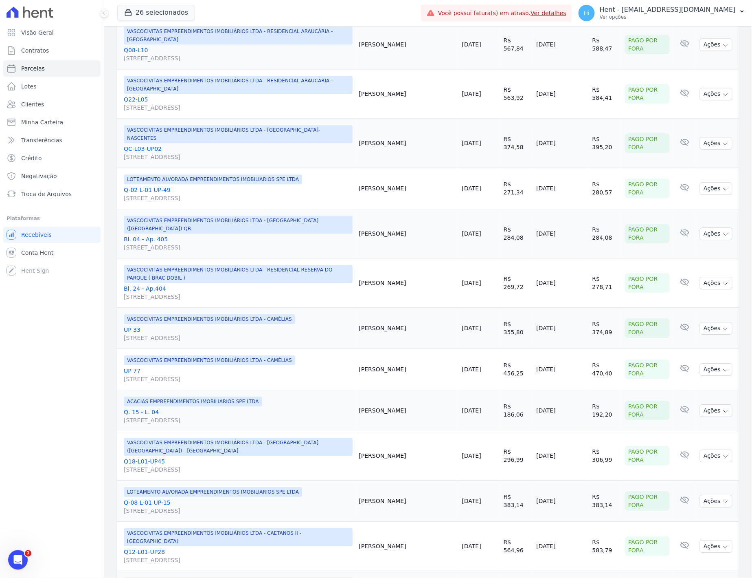
scroll to position [660, 0]
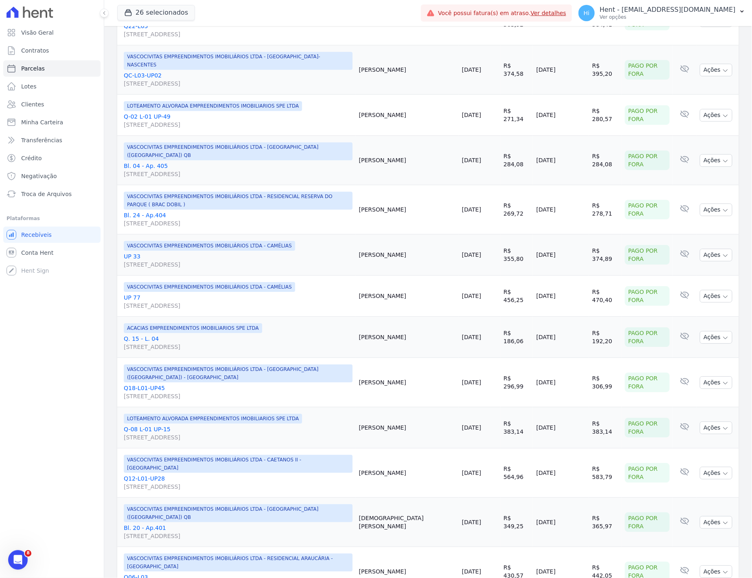
select select
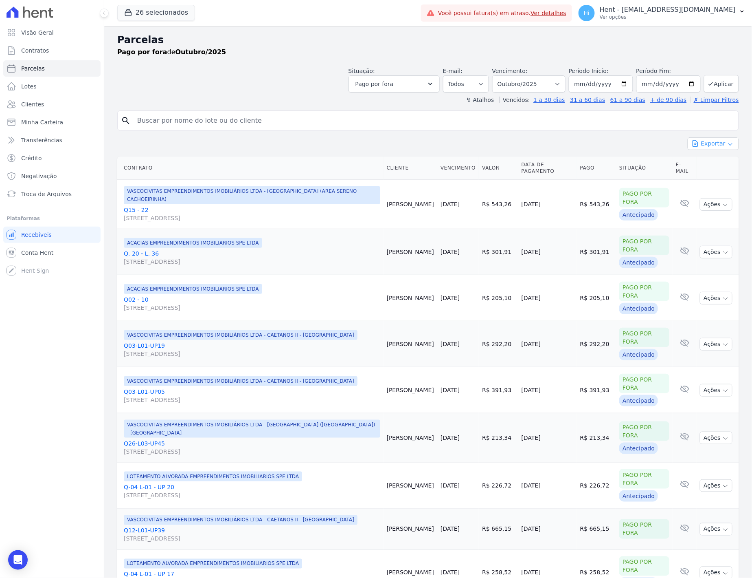
click at [712, 141] on button "Exportar" at bounding box center [713, 143] width 51 height 13
click at [718, 178] on span "Exportar CSV" at bounding box center [712, 177] width 43 height 8
click at [38, 48] on span "Contratos" at bounding box center [35, 50] width 28 height 8
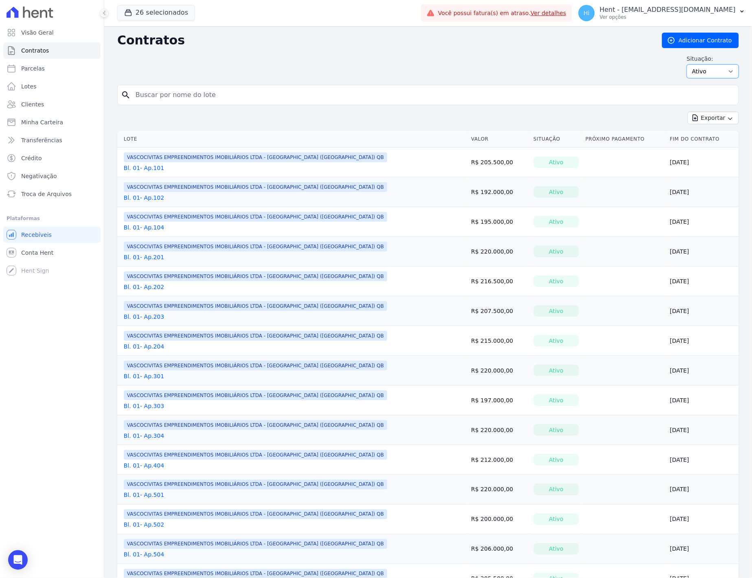
click at [715, 69] on select "Ativo Todos Pausado Distratado Rascunho Expirado Encerrado" at bounding box center [713, 71] width 52 height 14
click at [492, 112] on div "Exportar Exportar PDF Exportar CSV Exportar Fichas" at bounding box center [428, 121] width 622 height 19
click at [262, 56] on div "Situação: Ativo Todos Pausado Distratado Rascunho Expirado Encerrado" at bounding box center [428, 67] width 622 height 24
click at [38, 35] on span "Visão Geral" at bounding box center [37, 33] width 33 height 8
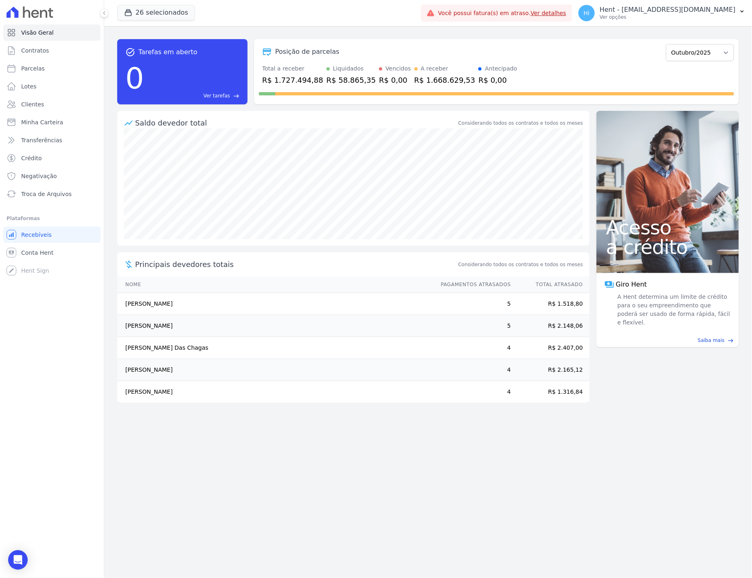
click at [222, 20] on div "26 selecionados VASCOCIVITAS ACACIAS EMPREENDIMENTOS IMOBILIARIOS SPE LTDA LOTE…" at bounding box center [267, 13] width 301 height 27
